Goal: Task Accomplishment & Management: Complete application form

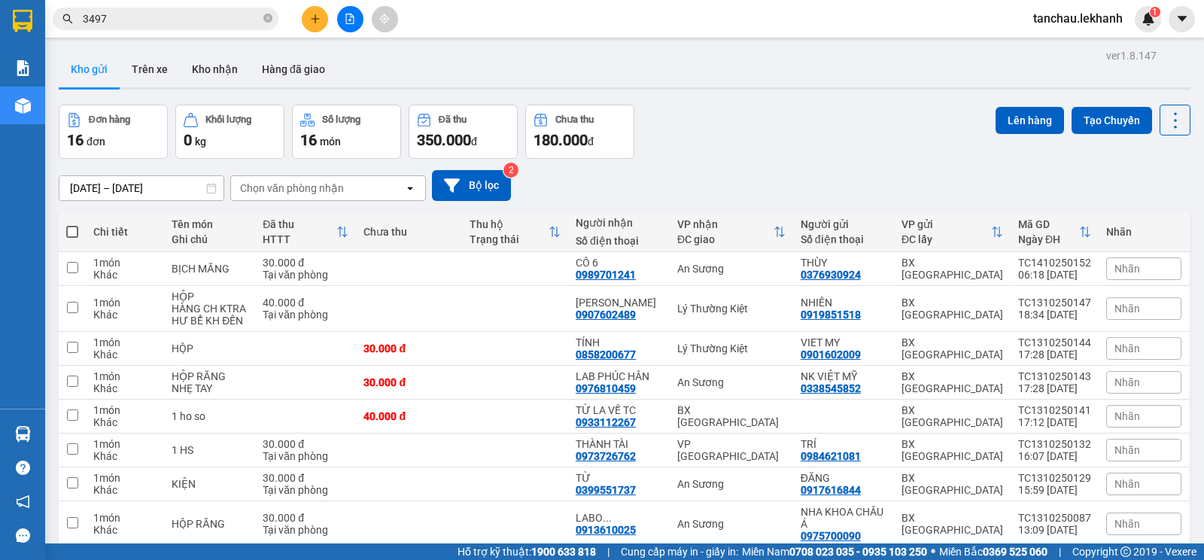
click at [312, 26] on button at bounding box center [315, 19] width 26 height 26
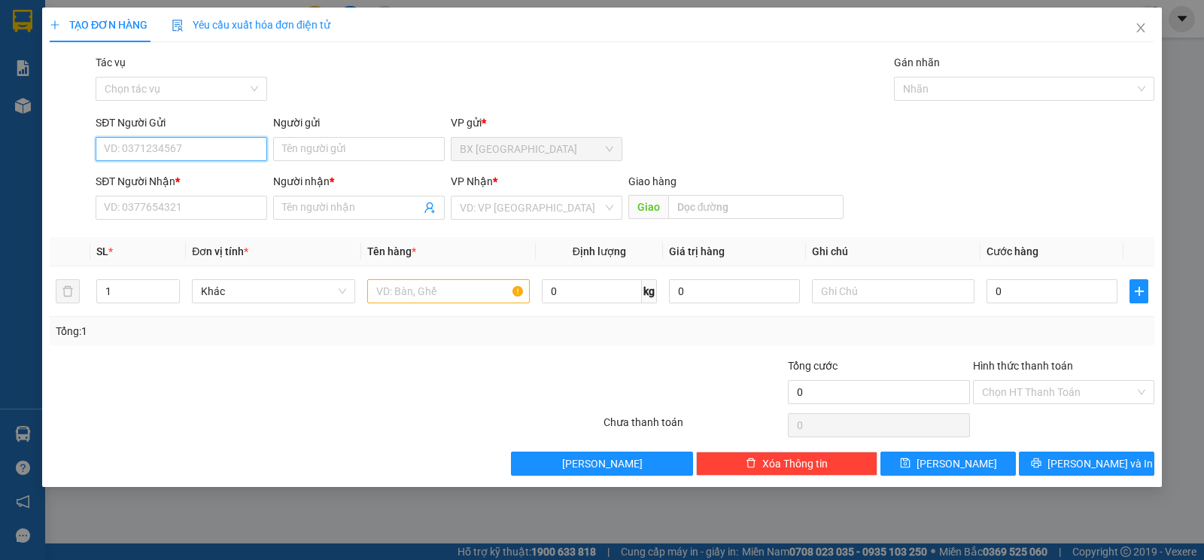
click at [190, 152] on input "SĐT Người Gửi" at bounding box center [182, 149] width 172 height 24
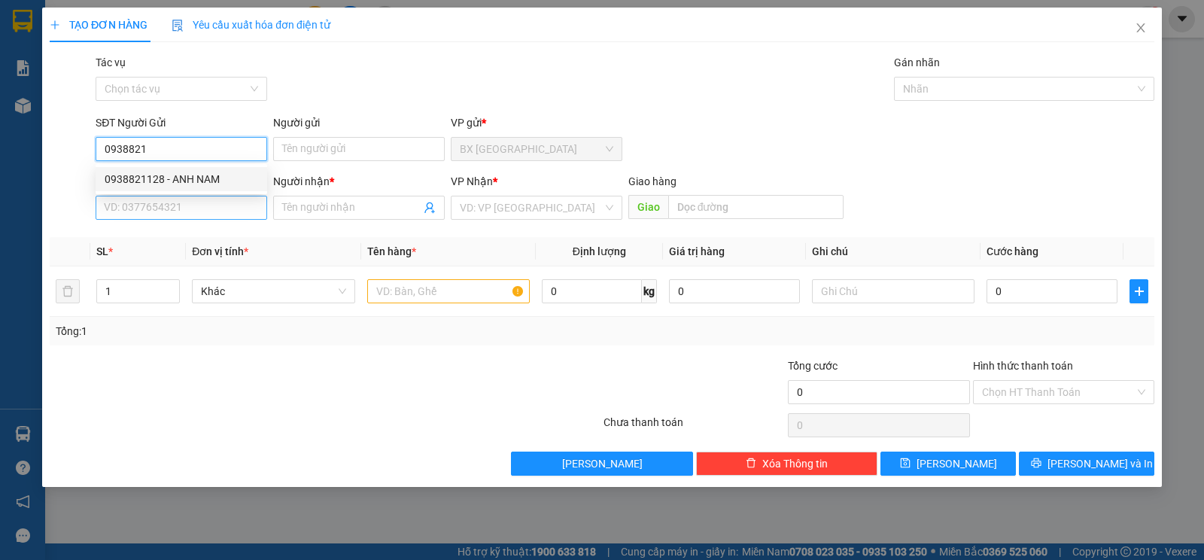
drag, startPoint x: 175, startPoint y: 175, endPoint x: 192, endPoint y: 202, distance: 32.2
click at [176, 176] on div "0938821128 - ANH NAM" at bounding box center [182, 179] width 154 height 17
type input "0938821128"
type input "ANH NAM"
type input "0396450680"
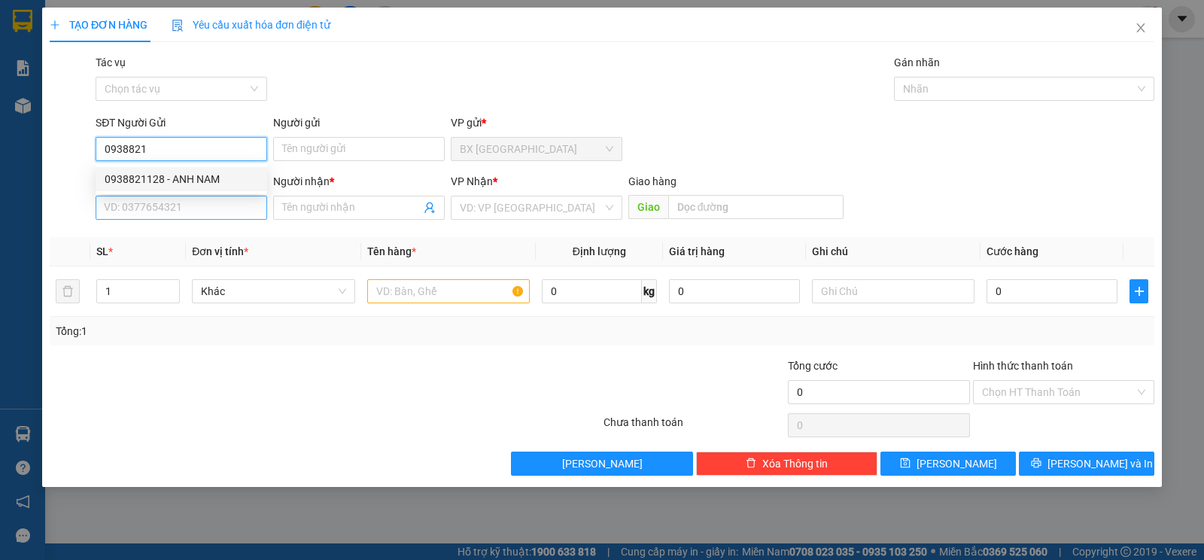
type input "hà"
type input "30.000"
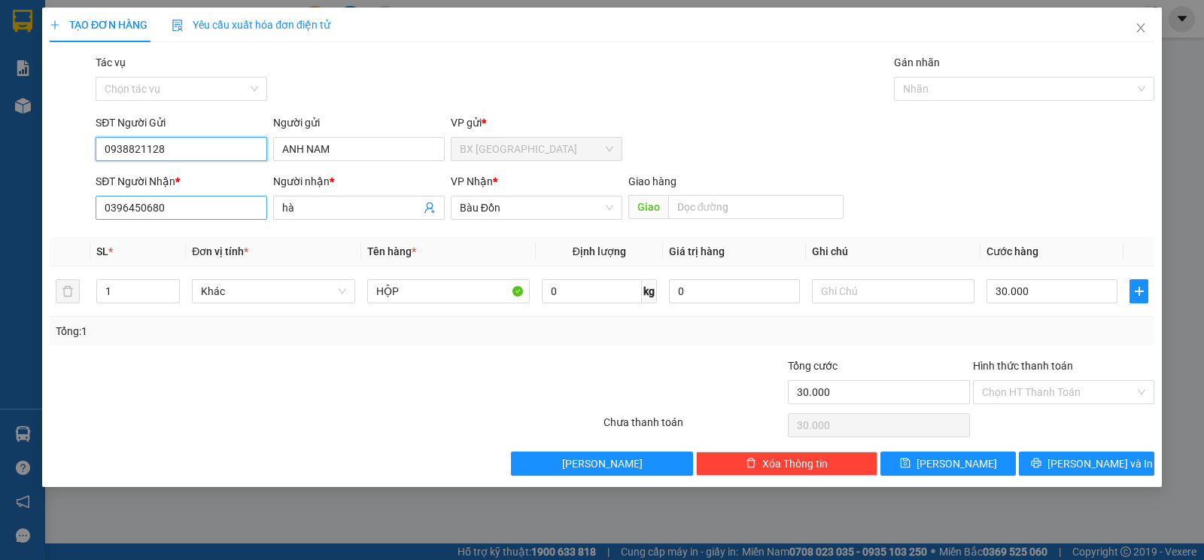
type input "0938821128"
click at [199, 205] on input "0396450680" at bounding box center [182, 208] width 172 height 24
drag, startPoint x: 199, startPoint y: 206, endPoint x: 32, endPoint y: 200, distance: 166.4
click at [32, 200] on div "TẠO ĐƠN HÀNG Yêu cầu xuất hóa đơn điện tử Transit Pickup Surcharge Ids Transit …" at bounding box center [602, 280] width 1204 height 560
type input "0901626349"
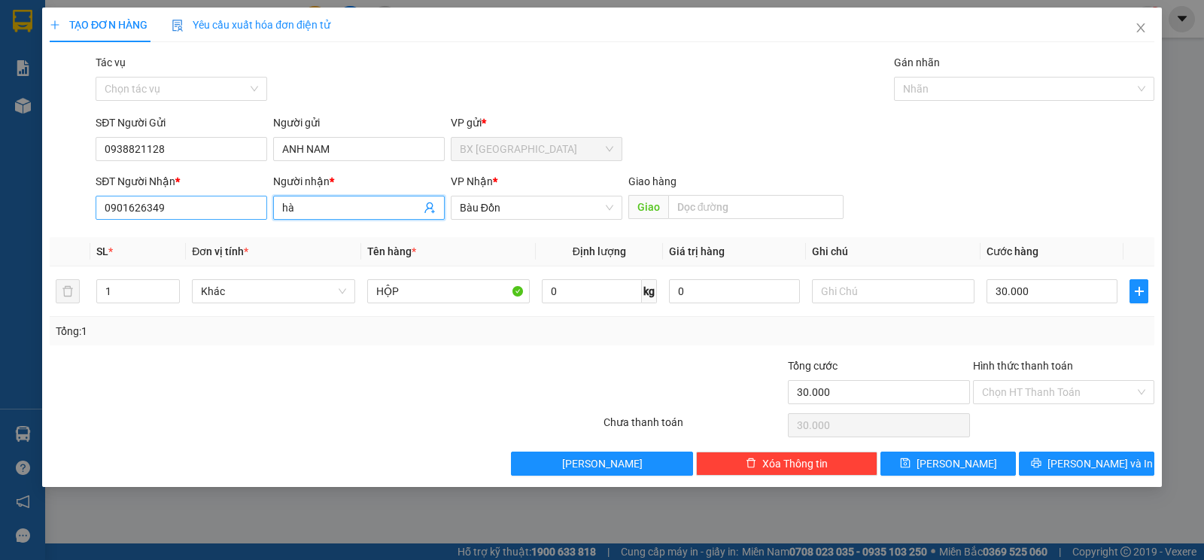
drag, startPoint x: 318, startPoint y: 201, endPoint x: 261, endPoint y: 202, distance: 56.5
click at [261, 202] on div "SĐT Người Nhận * 0901626349 Người nhận * hà hà VP Nhận * Bàu Đồn Giao hàng Giao" at bounding box center [625, 199] width 1065 height 53
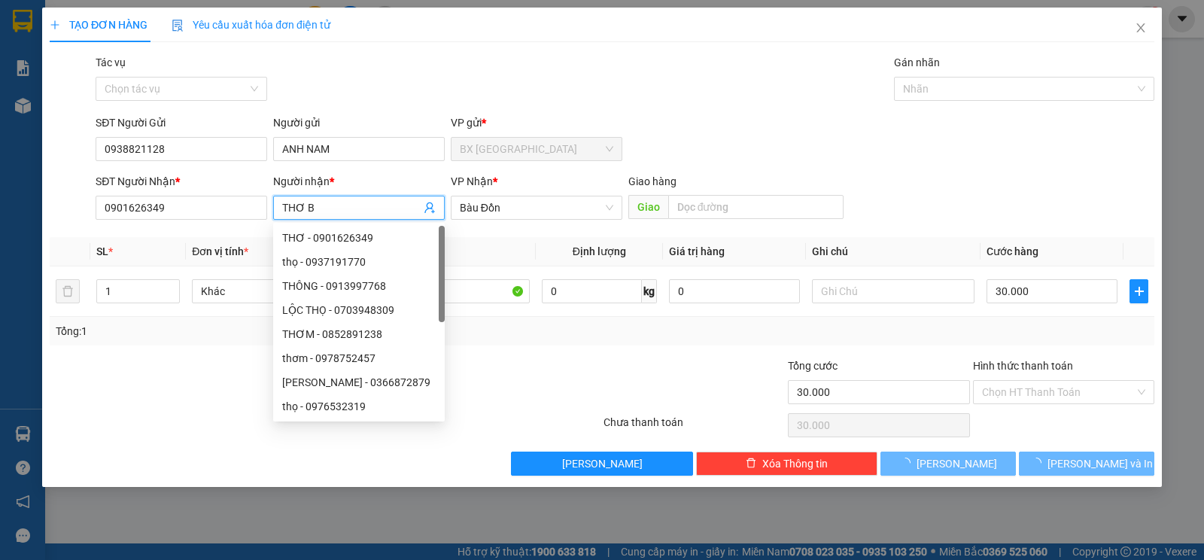
click at [491, 195] on div "VP Nhận *" at bounding box center [537, 184] width 172 height 23
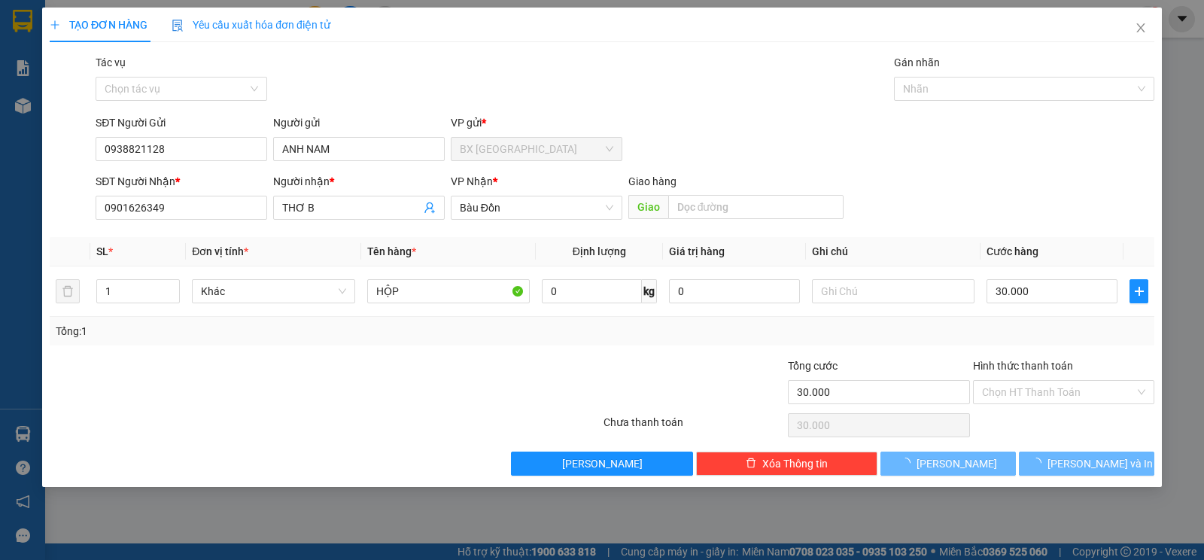
click at [494, 221] on div "VP Nhận * Bàu Đồn" at bounding box center [537, 199] width 172 height 53
click at [494, 216] on span "Bàu Đồn" at bounding box center [537, 207] width 154 height 23
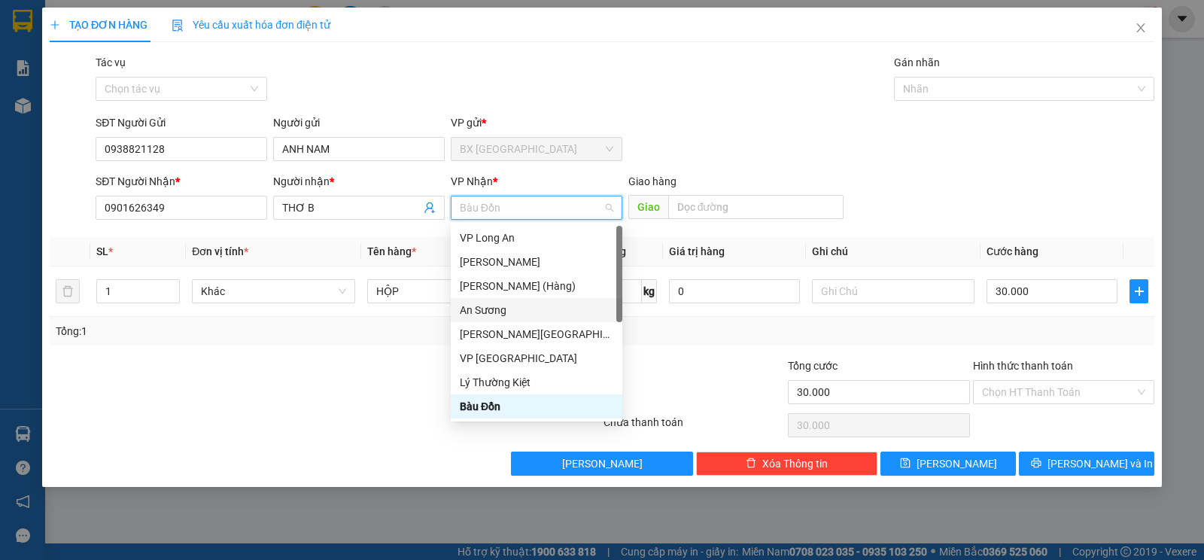
click at [485, 301] on div "An Sương" at bounding box center [537, 310] width 172 height 24
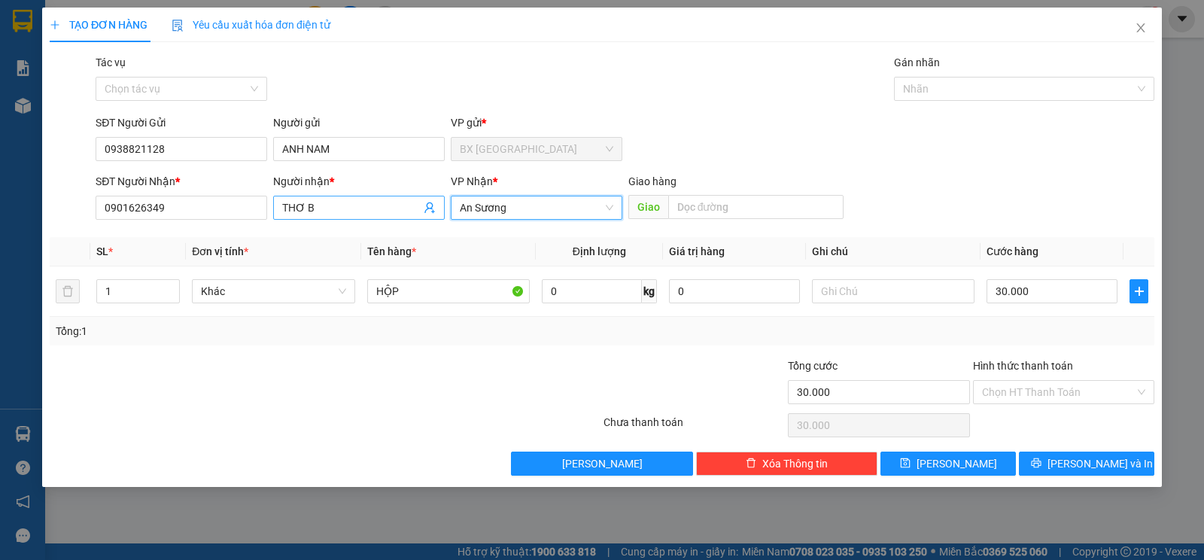
click at [388, 211] on input "THƠ B" at bounding box center [351, 207] width 138 height 17
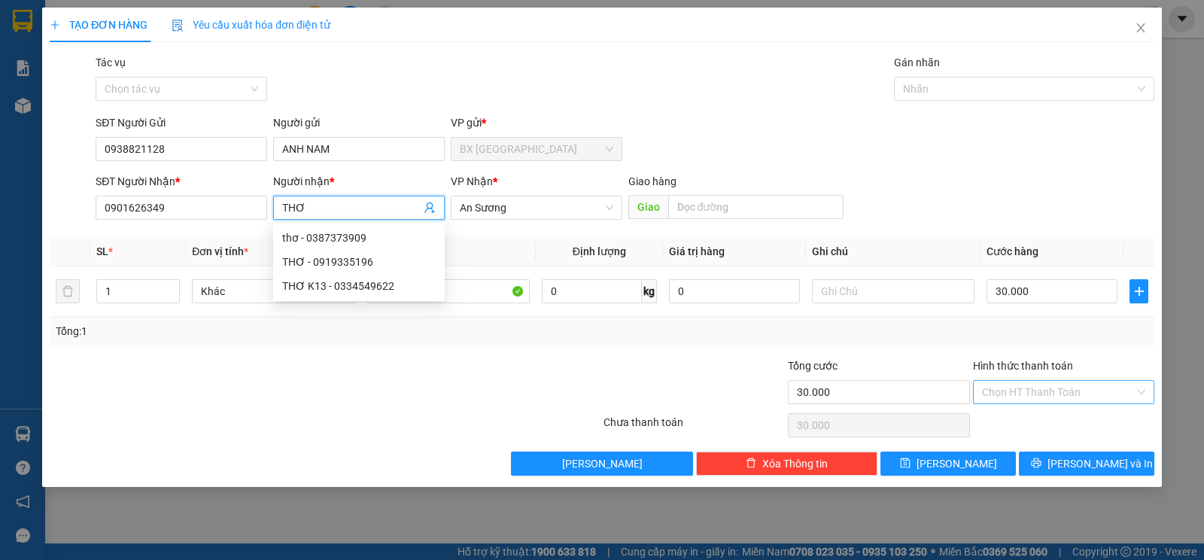
type input "THƠ"
click at [1013, 394] on input "Hình thức thanh toán" at bounding box center [1058, 392] width 153 height 23
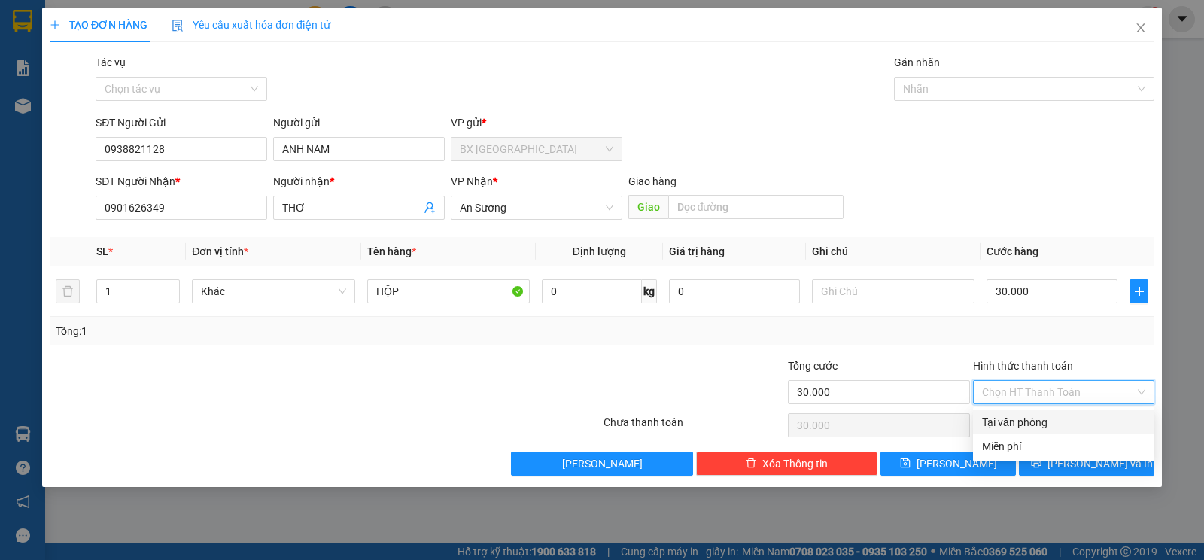
click at [1028, 423] on div "Tại văn phòng" at bounding box center [1063, 422] width 163 height 17
type input "0"
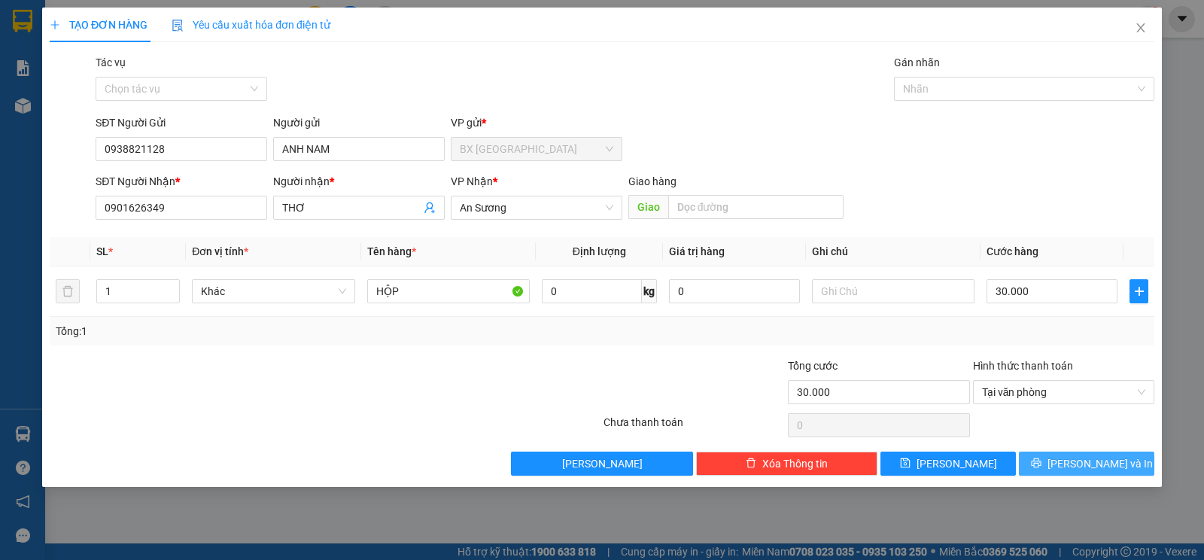
click at [1079, 452] on button "[PERSON_NAME] và In" at bounding box center [1086, 464] width 135 height 24
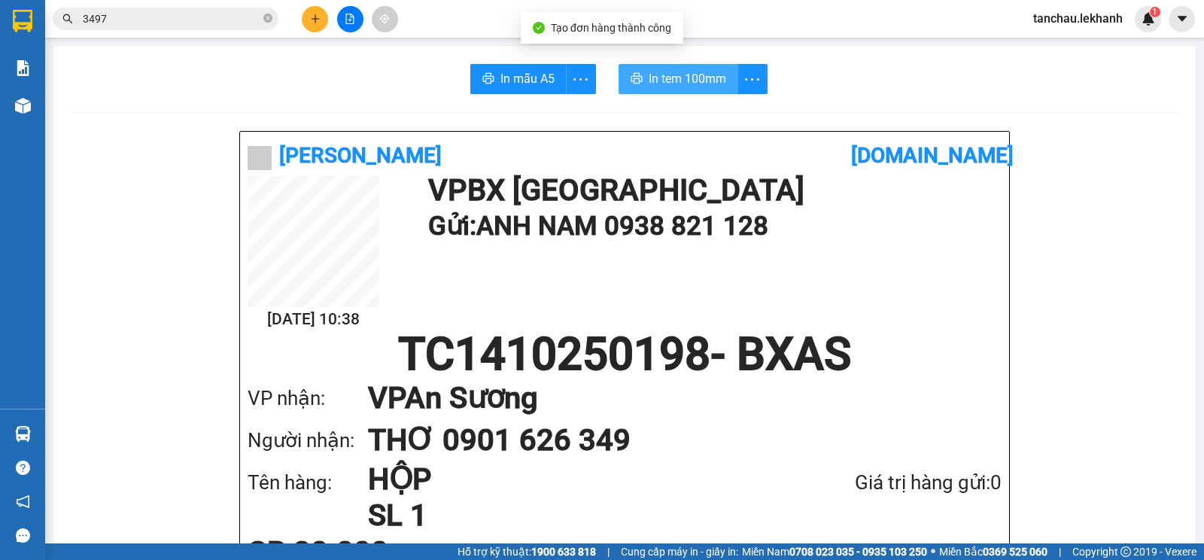
click at [635, 74] on icon "printer" at bounding box center [637, 78] width 12 height 12
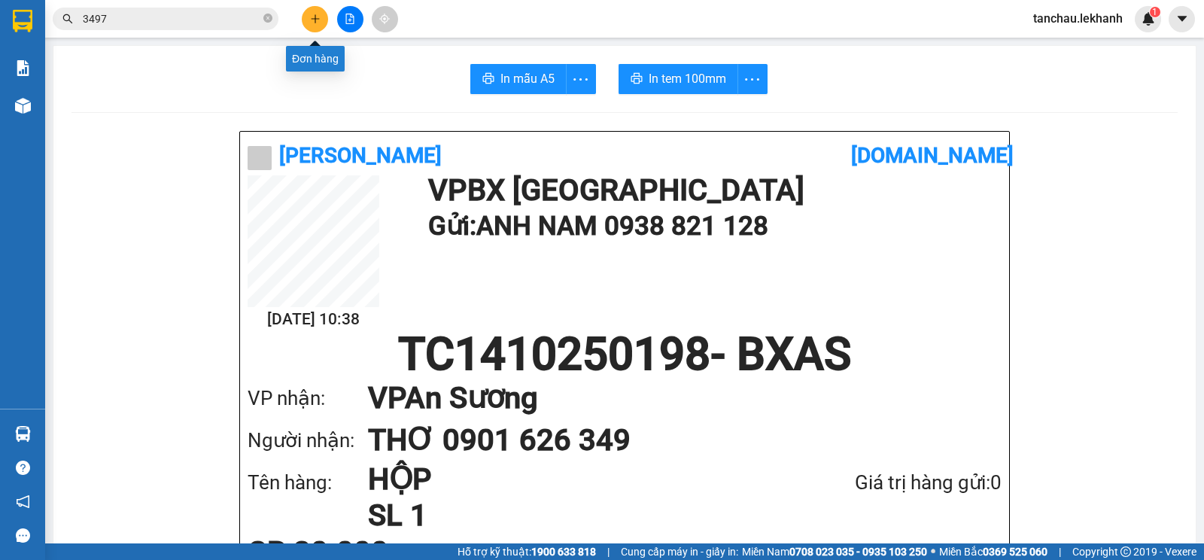
click at [317, 22] on icon "plus" at bounding box center [315, 19] width 11 height 11
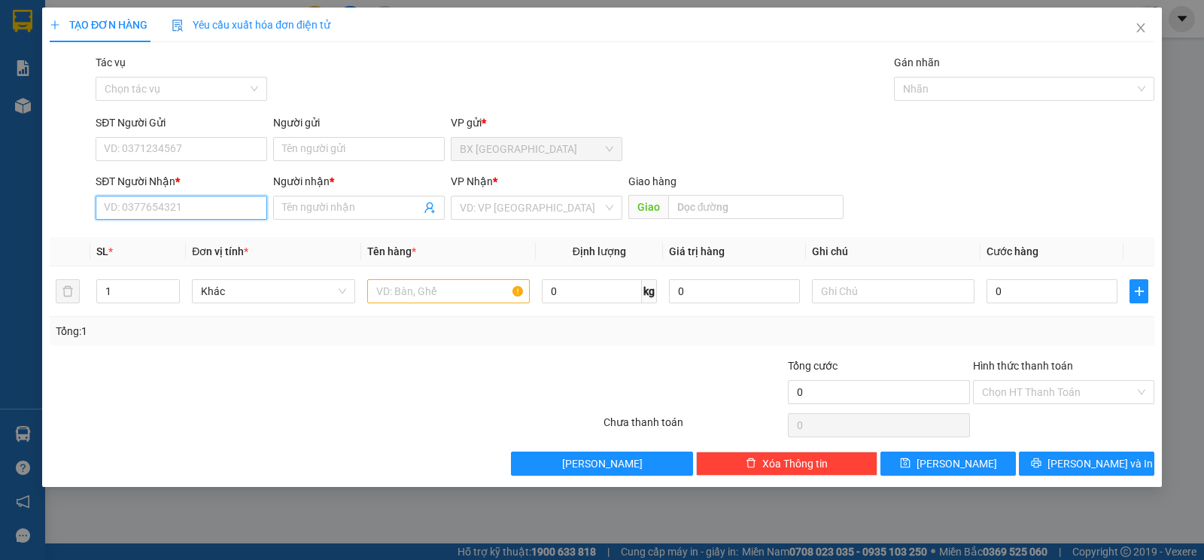
click at [165, 198] on input "SĐT Người Nhận *" at bounding box center [182, 208] width 172 height 24
click at [157, 236] on div "0702222257 - TƯƠI" at bounding box center [182, 238] width 154 height 17
type input "0702222257"
type input "TƯƠI"
type input "K13"
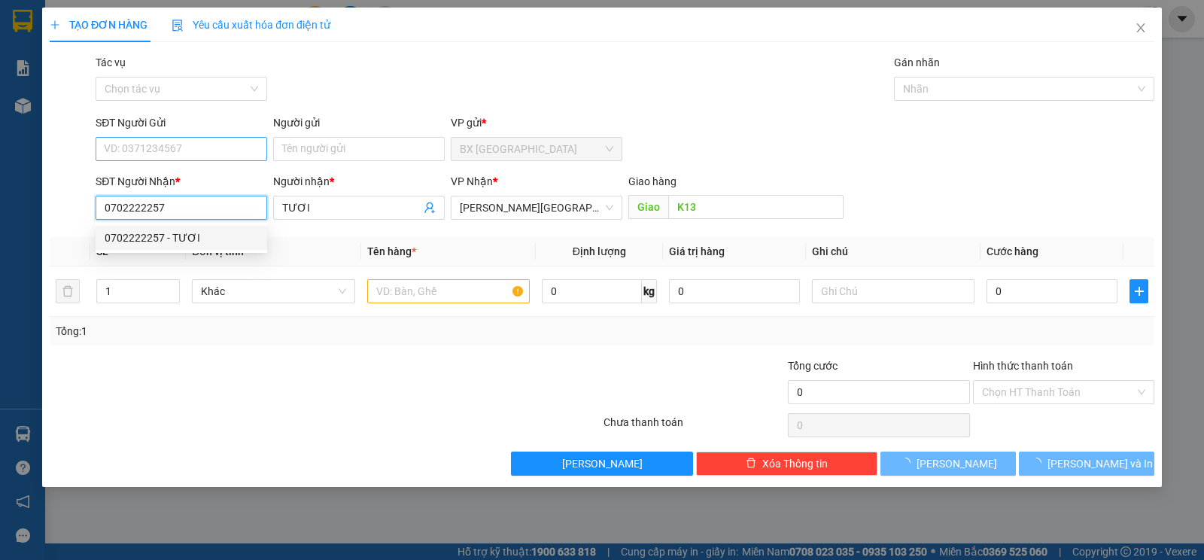
type input "30.000"
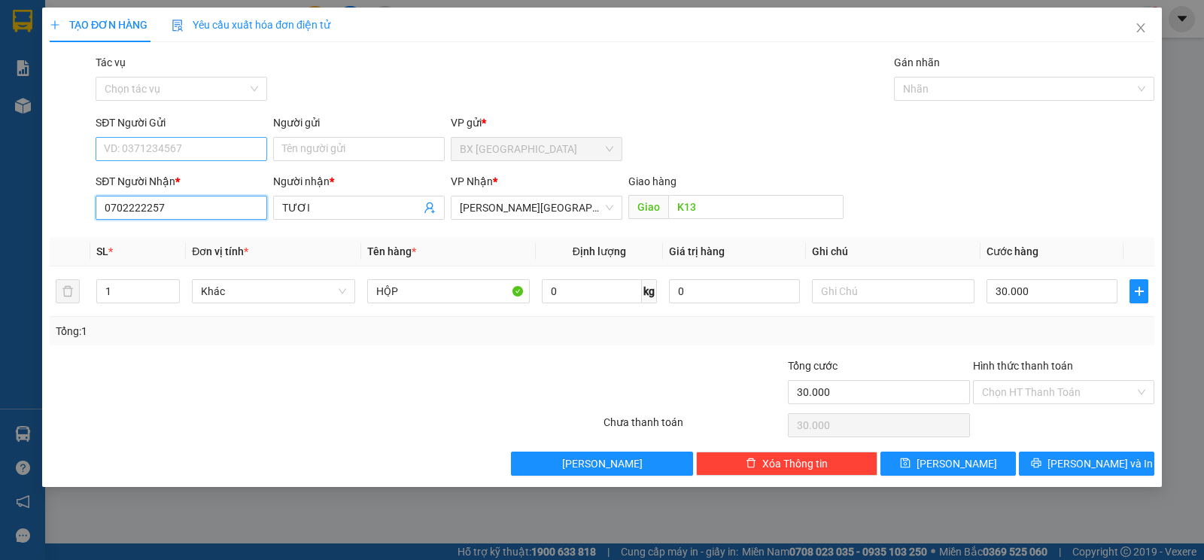
type input "0702222257"
click at [177, 146] on input "SĐT Người Gửi" at bounding box center [182, 149] width 172 height 24
click at [175, 199] on div "0948559559 - TUẤN" at bounding box center [182, 203] width 154 height 17
type input "0948559559"
type input "TUẤN"
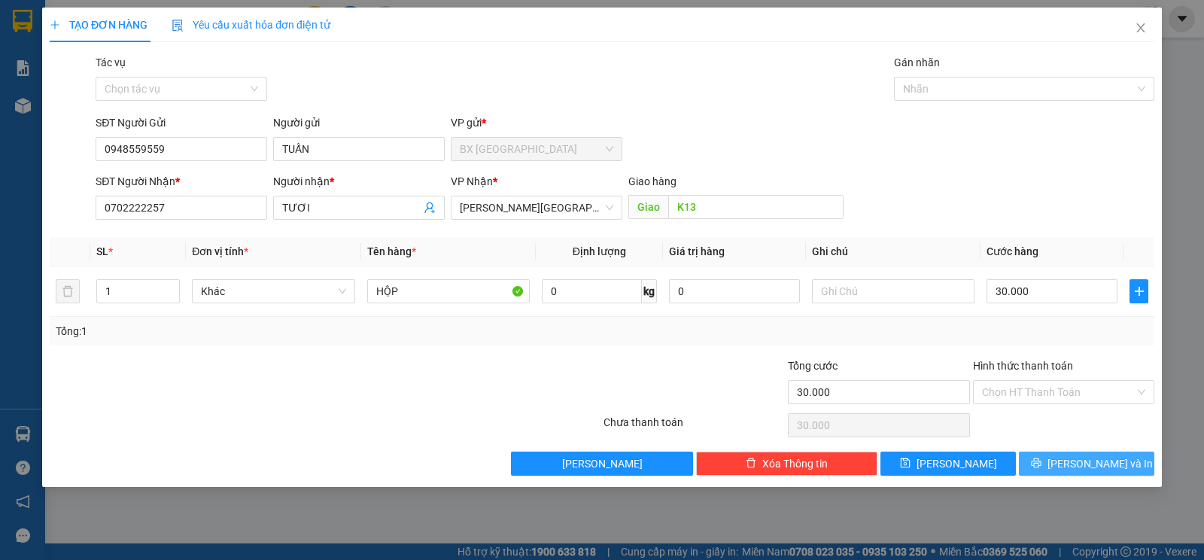
click at [1054, 475] on button "[PERSON_NAME] và In" at bounding box center [1086, 464] width 135 height 24
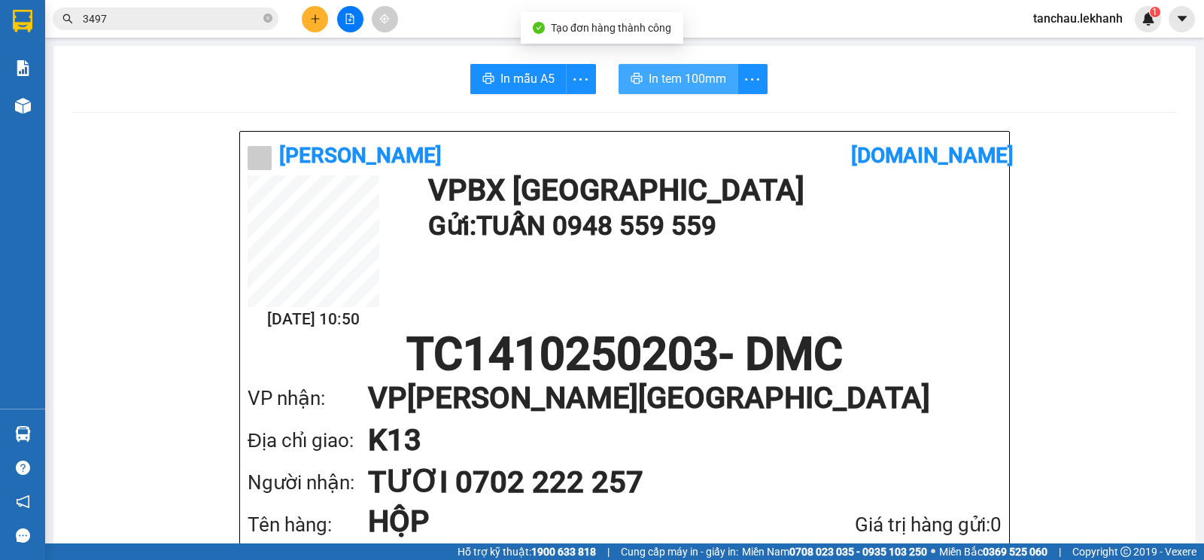
click at [631, 73] on icon "printer" at bounding box center [637, 78] width 12 height 12
